Goal: Check status

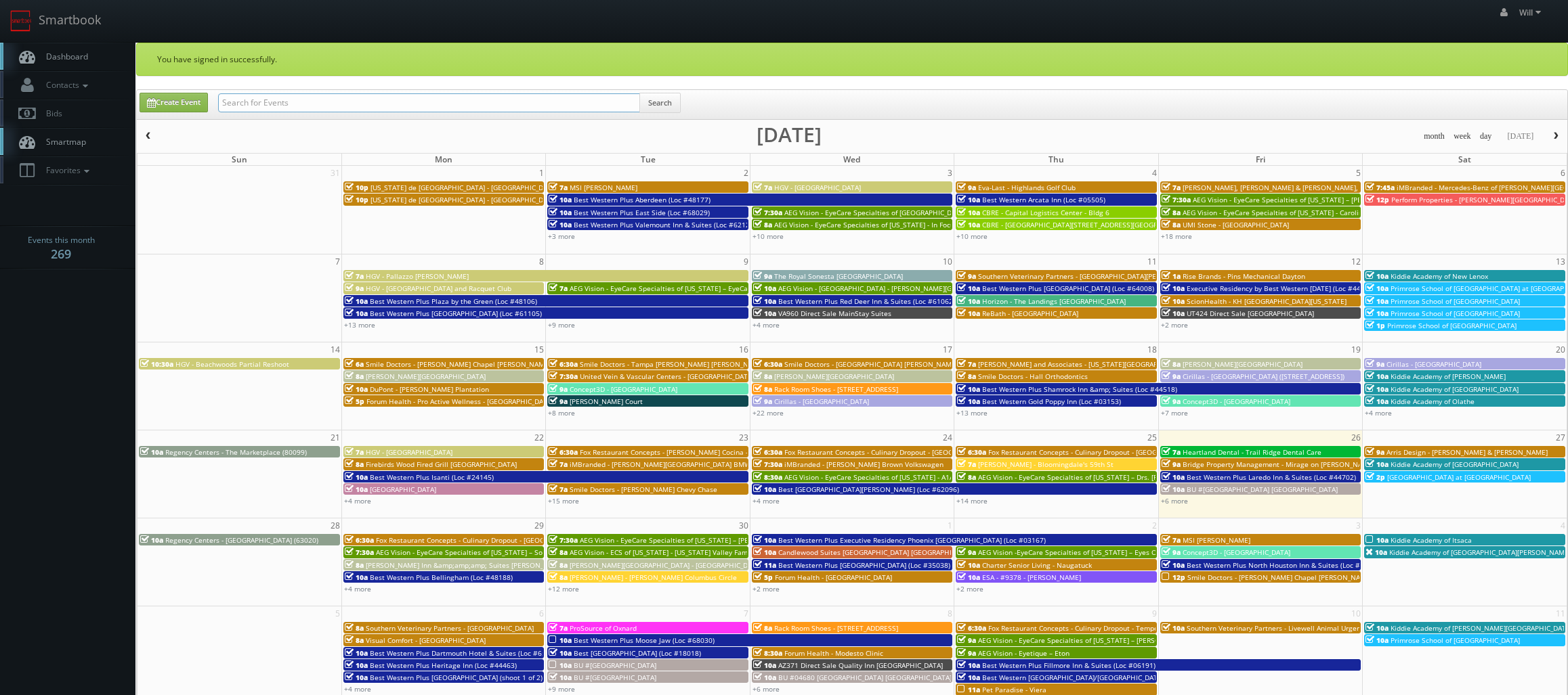
click at [330, 102] on input "text" at bounding box center [429, 103] width 422 height 19
paste input "(08-28-25) NC028 Direct Sale Comfort Suites Gastonia-Charlotte"
drag, startPoint x: 267, startPoint y: 107, endPoint x: 172, endPoint y: 92, distance: 96.2
click at [172, 92] on div "Create Event (08-28-25) NC028 Direct Sale Comfort Suites Gastonia-Charlotte Sea…" at bounding box center [852, 104] width 1430 height 29
click at [389, 102] on input "NC028 Direct Sale Comfort Suites Gastonia-Charlotte" at bounding box center [429, 103] width 422 height 19
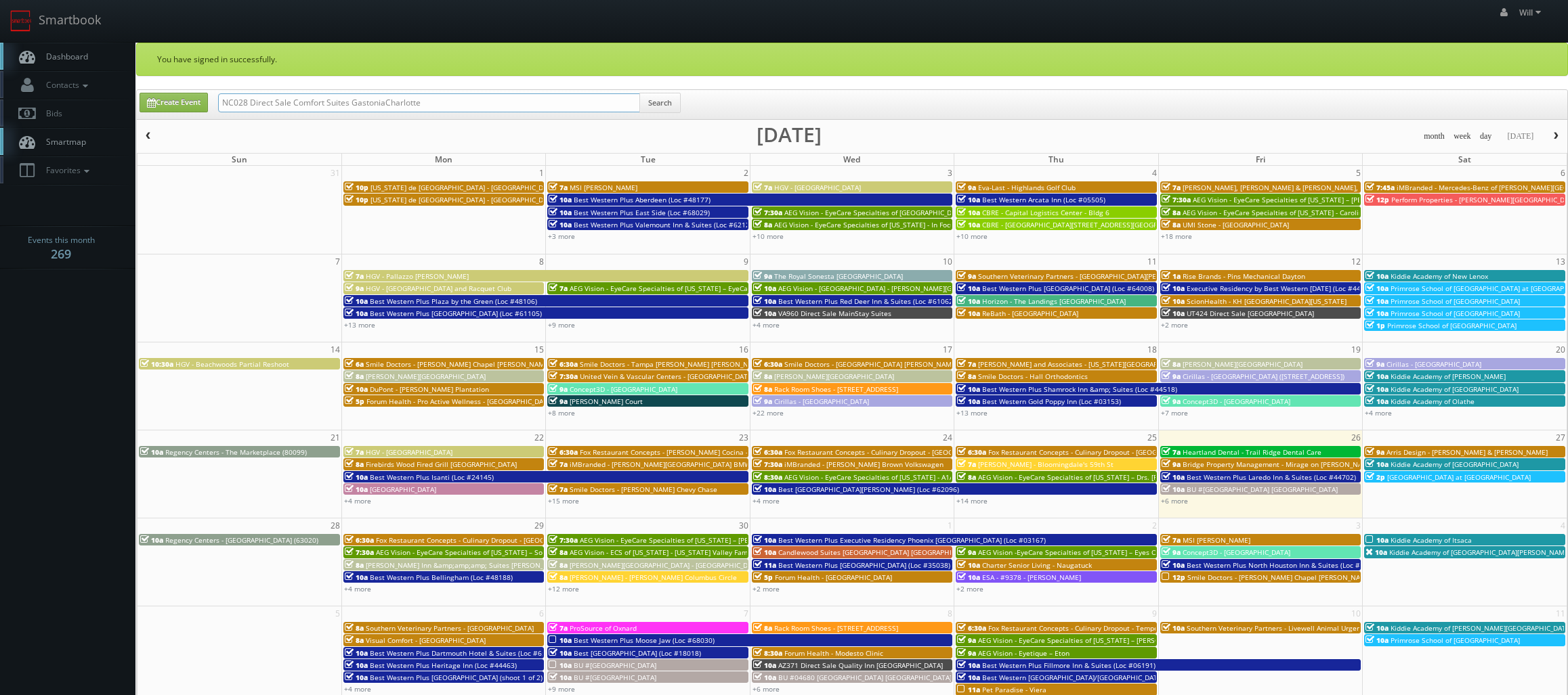
drag, startPoint x: 421, startPoint y: 109, endPoint x: 391, endPoint y: 108, distance: 30.0
click at [391, 108] on input "NC028 Direct Sale Comfort Suites GastoniaCharlotte" at bounding box center [429, 103] width 422 height 19
drag, startPoint x: 386, startPoint y: 102, endPoint x: 473, endPoint y: 106, distance: 87.1
click at [387, 102] on input "NC028 Direct Sale Comfort Suites GastoniaCharlotte" at bounding box center [429, 103] width 422 height 19
type input "NC028 Direct Sale Comfort Suites Gastonia Charlotte"
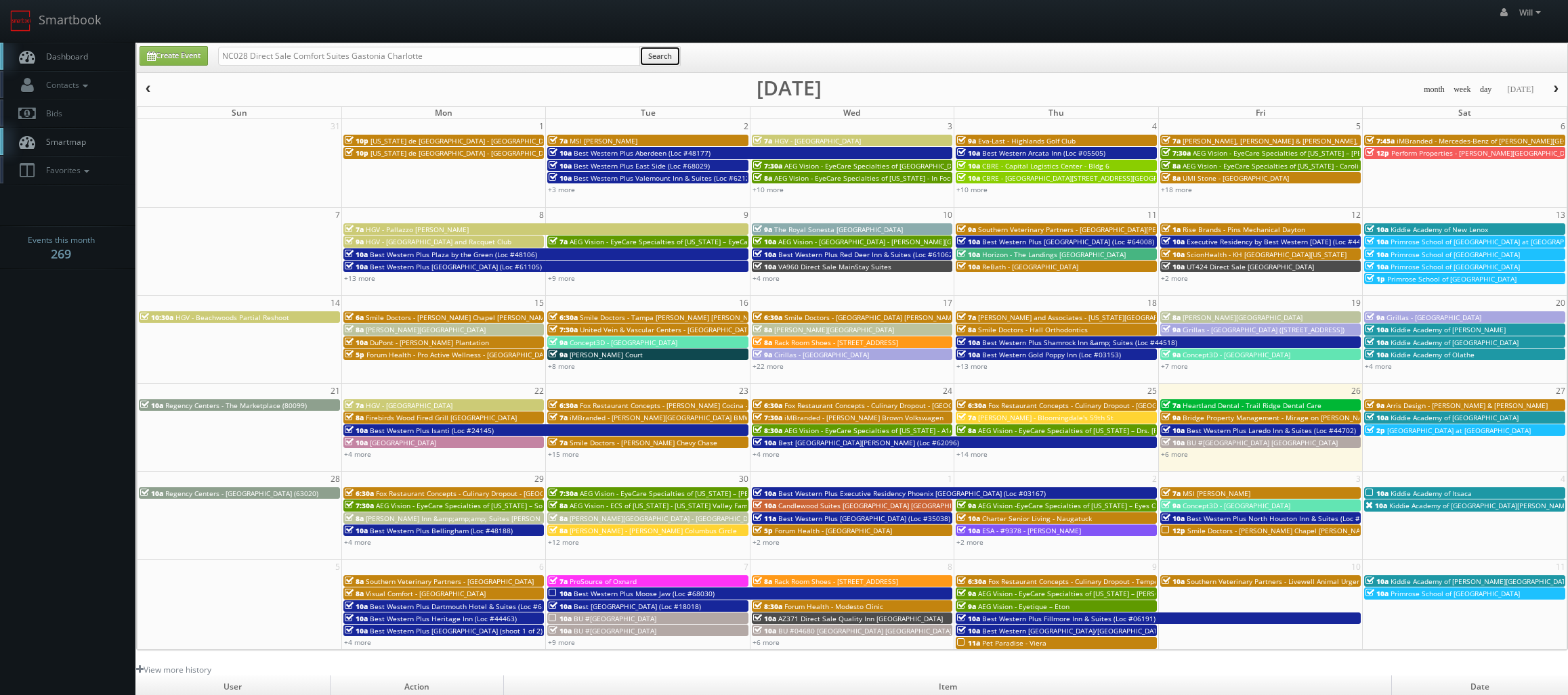
click at [665, 50] on button "Search" at bounding box center [660, 56] width 41 height 20
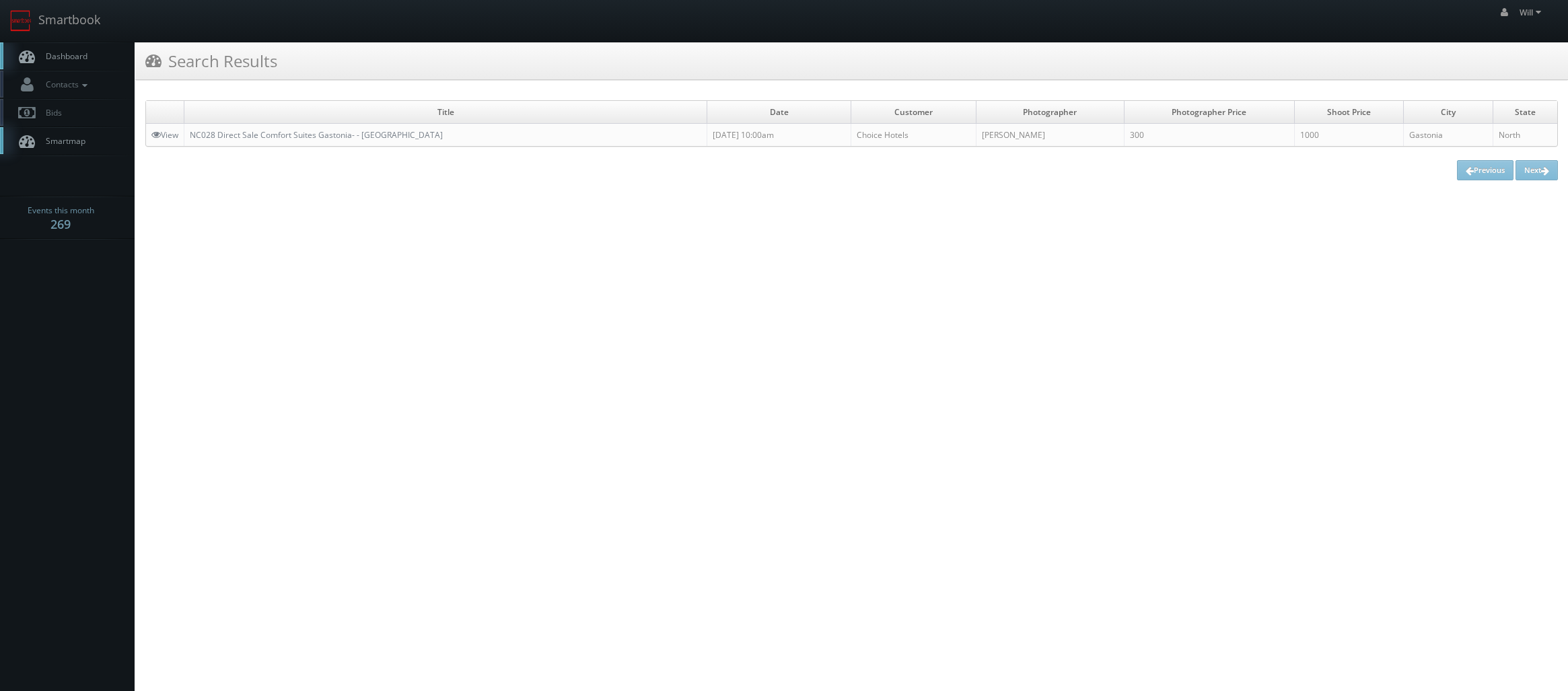
click at [280, 129] on td "NC028 Direct Sale Comfort Suites Gastonia- - [GEOGRAPHIC_DATA]" at bounding box center [446, 136] width 523 height 23
click at [280, 129] on td "NC028 Direct Sale Comfort Suites Gastonia- - [GEOGRAPHIC_DATA]" at bounding box center [446, 136] width 523 height 23
click at [280, 129] on link "NC028 Direct Sale Comfort Suites Gastonia- - [GEOGRAPHIC_DATA]" at bounding box center [316, 135] width 253 height 11
